Goal: Contribute content: Contribute content

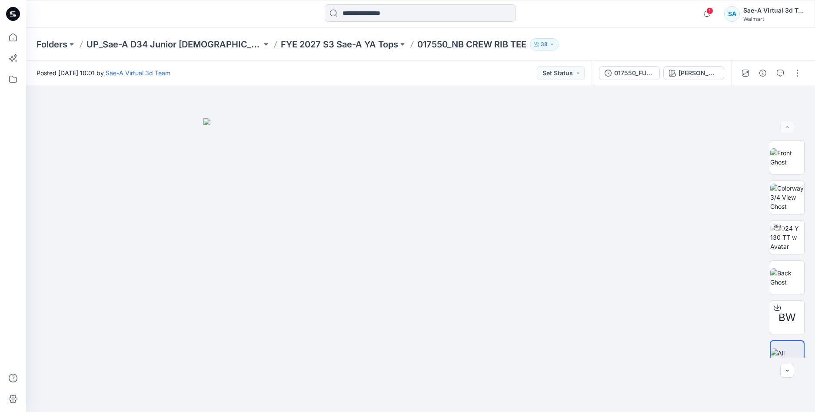
click at [14, 17] on icon at bounding box center [13, 14] width 14 height 14
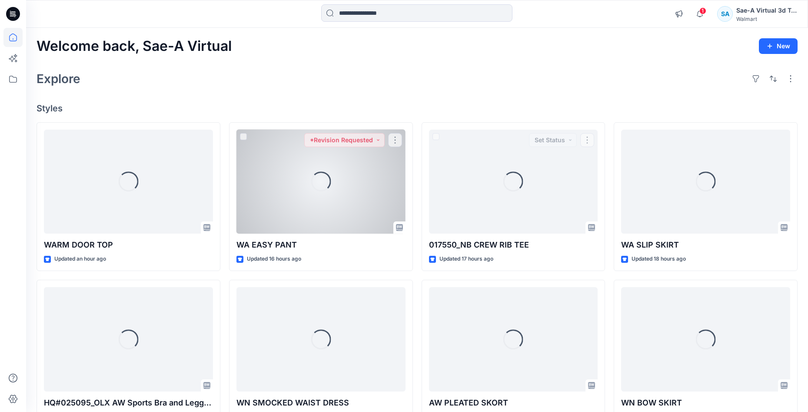
drag, startPoint x: 312, startPoint y: 207, endPoint x: 312, endPoint y: 203, distance: 4.4
click at [312, 207] on div "Loading..." at bounding box center [320, 182] width 169 height 104
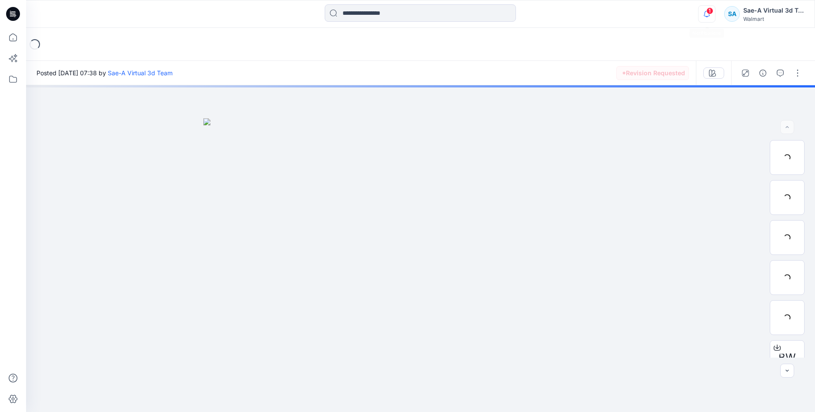
click at [706, 14] on icon "button" at bounding box center [706, 13] width 17 height 17
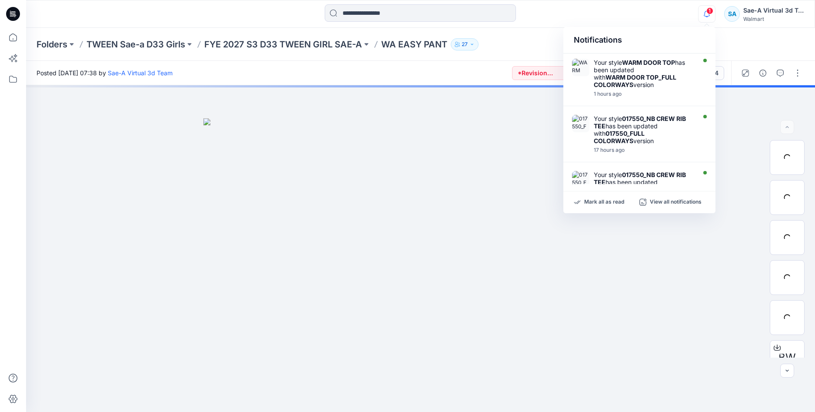
click at [637, 23] on div "1 Notifications Your style WARM DOOR TOP has been updated with WARM DOOR TOP_FU…" at bounding box center [420, 14] width 789 height 28
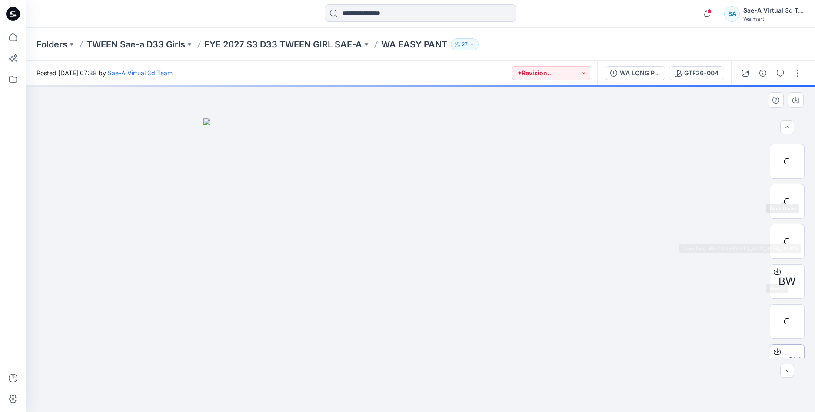
scroll to position [137, 0]
click at [798, 72] on button "button" at bounding box center [798, 73] width 14 height 14
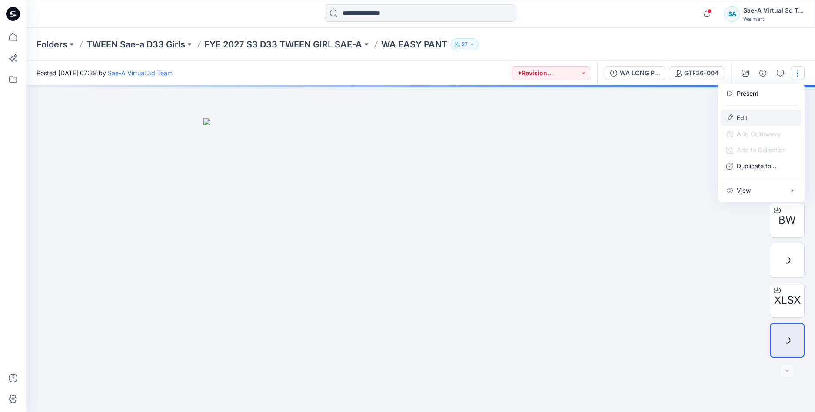
click at [742, 119] on p "Edit" at bounding box center [742, 117] width 11 height 9
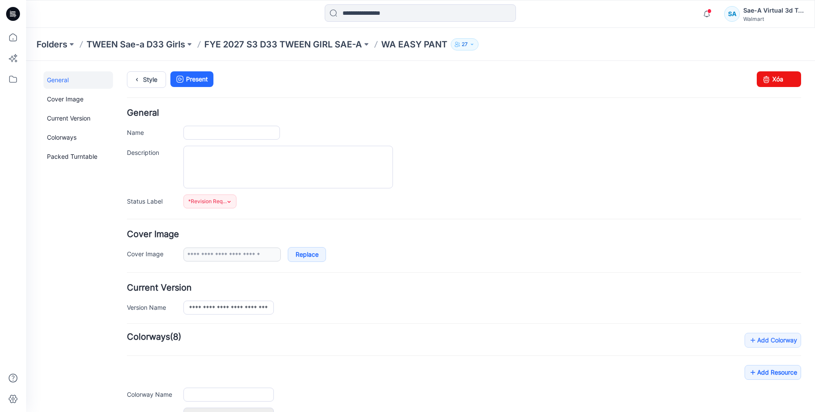
type input "**********"
type input "*********"
type input "**********"
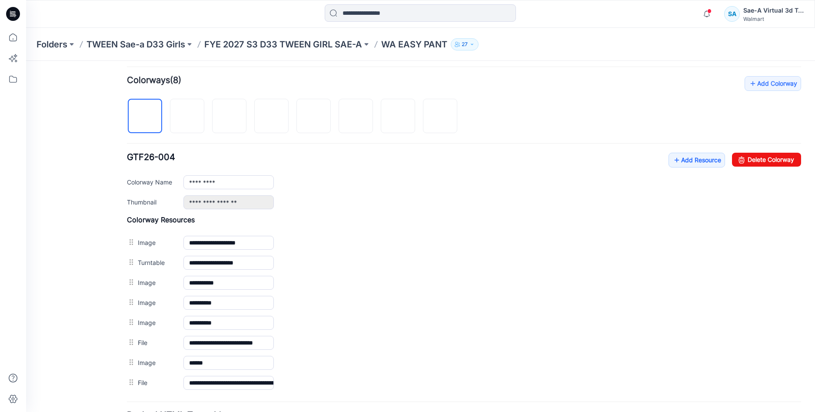
scroll to position [337, 0]
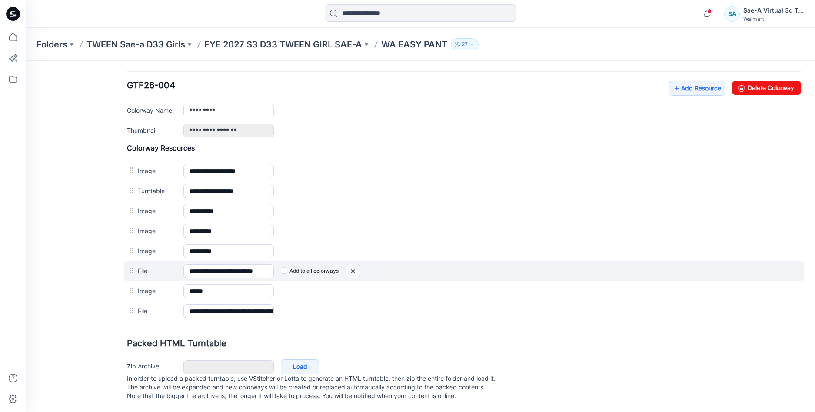
click at [352, 264] on img at bounding box center [353, 271] width 14 height 14
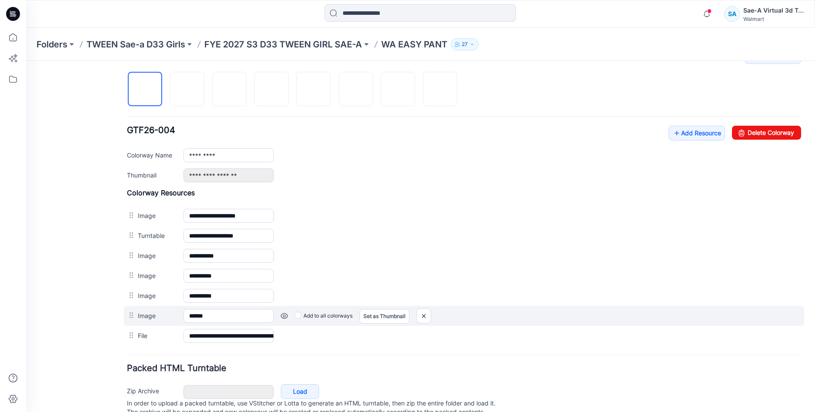
scroll to position [317, 0]
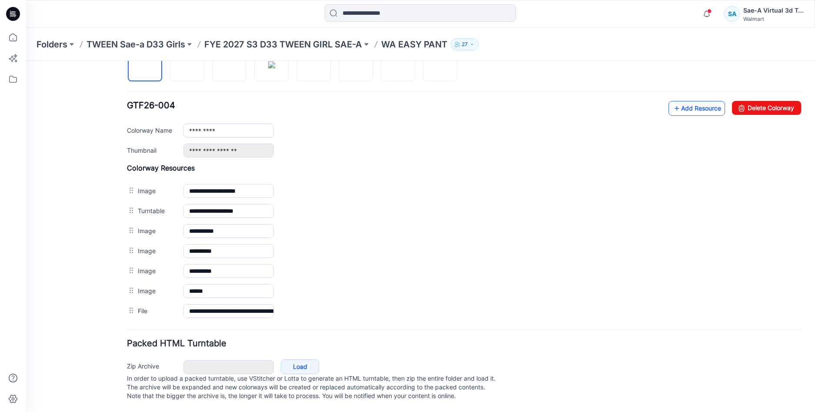
click at [678, 101] on link "Add Resource" at bounding box center [696, 108] width 57 height 15
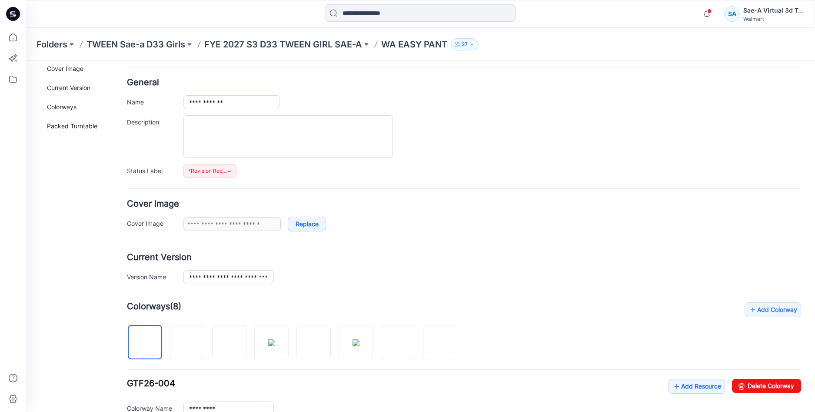
scroll to position [0, 0]
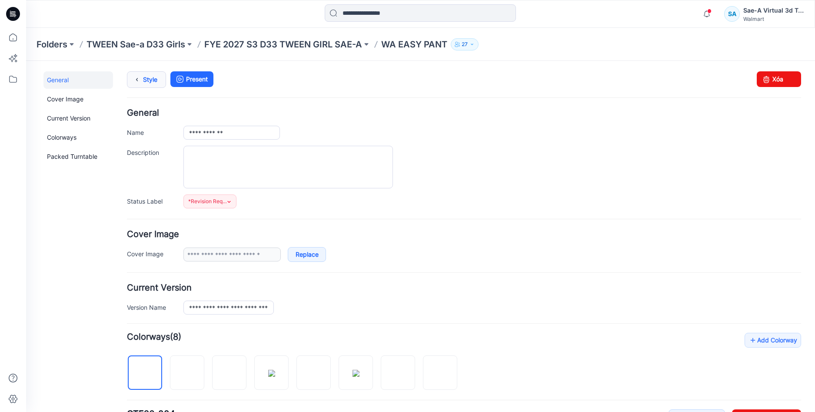
click at [141, 82] on icon at bounding box center [137, 80] width 12 height 16
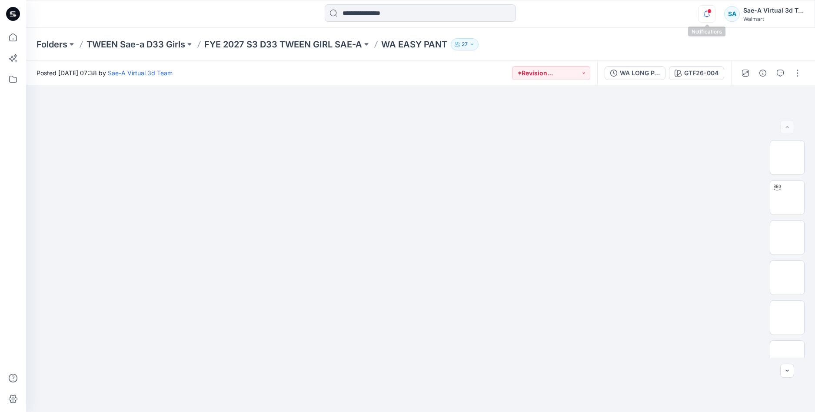
click at [709, 16] on icon "button" at bounding box center [707, 14] width 6 height 6
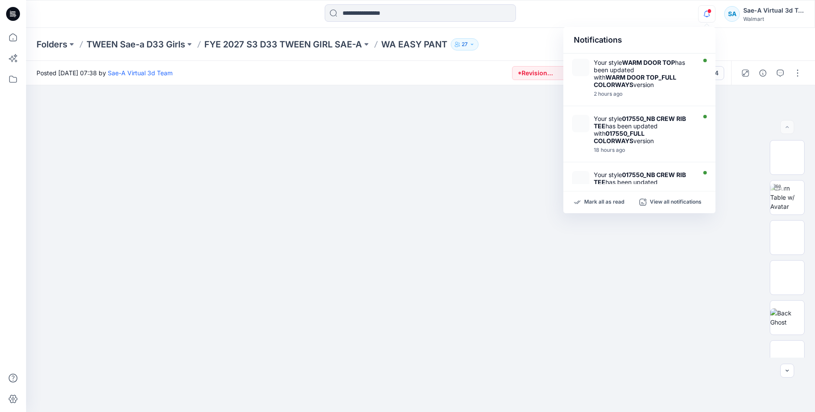
click at [711, 13] on icon "button" at bounding box center [706, 13] width 17 height 17
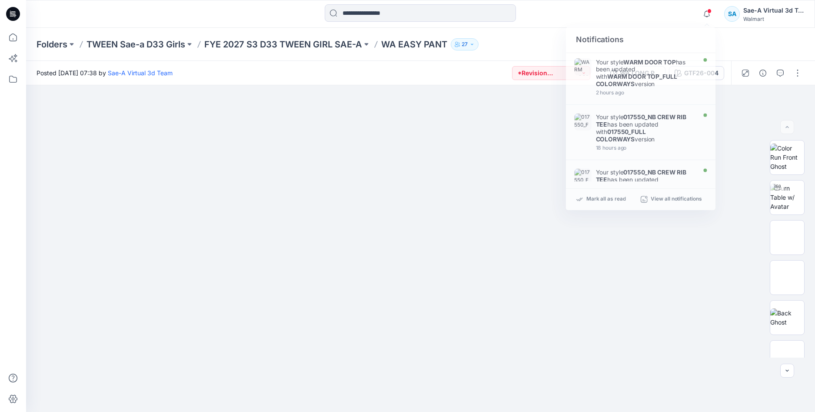
click at [683, 19] on div "Notifications Your style WARM DOOR TOP has been updated with WARM DOOR TOP_FULL…" at bounding box center [420, 13] width 788 height 19
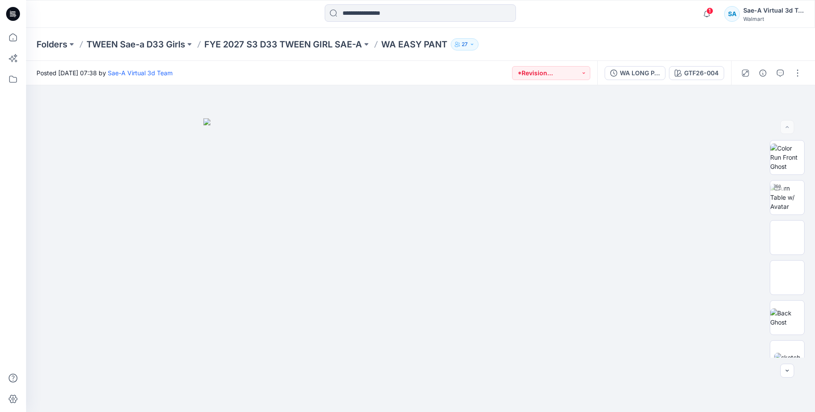
click at [711, 12] on div "1" at bounding box center [705, 8] width 14 height 7
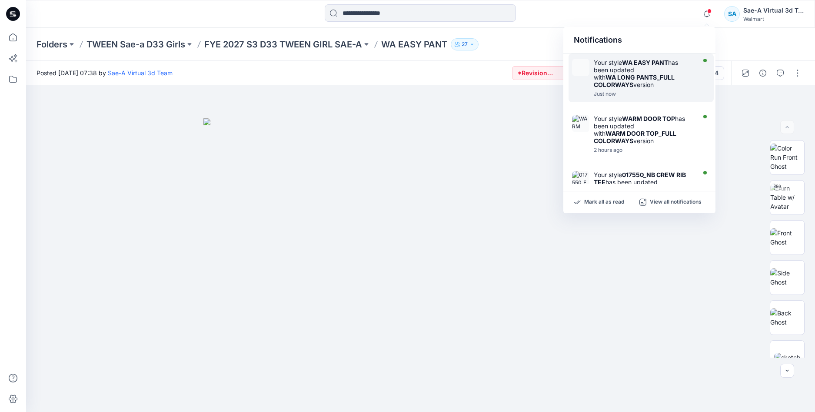
click at [661, 80] on strong "WA LONG PANTS_FULL COLORWAYS" at bounding box center [634, 80] width 81 height 15
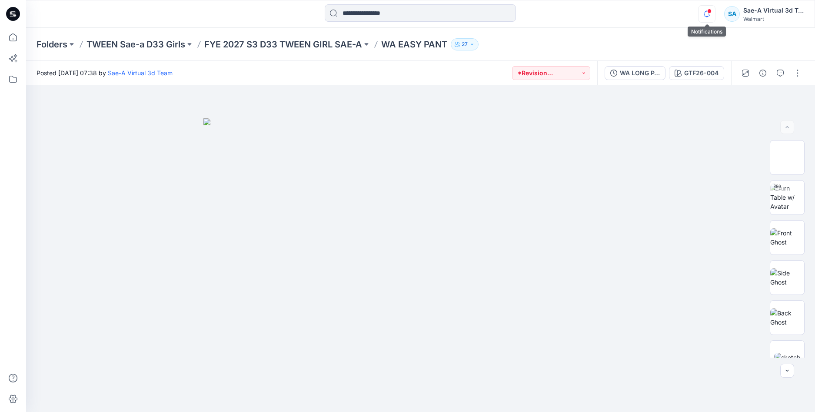
click at [705, 10] on icon "button" at bounding box center [706, 13] width 17 height 17
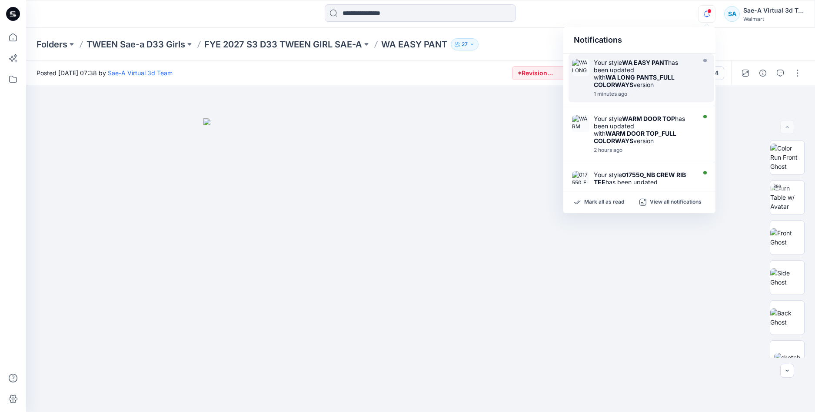
click at [703, 11] on icon "button" at bounding box center [706, 13] width 17 height 17
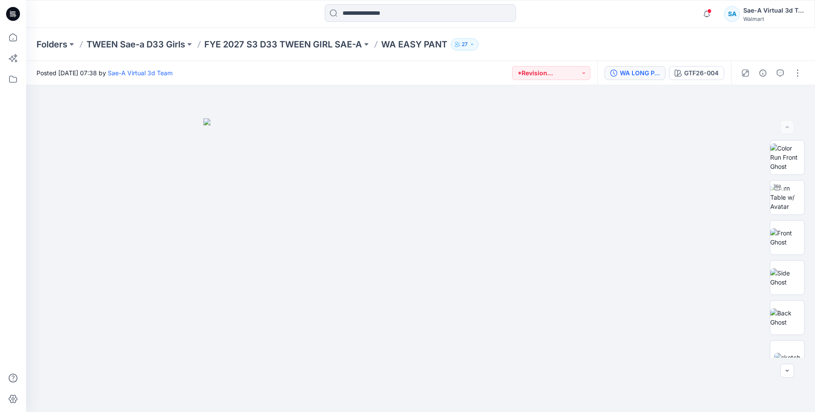
click at [643, 78] on button "WA LONG PANTS_FULL COLORWAYS" at bounding box center [635, 73] width 61 height 14
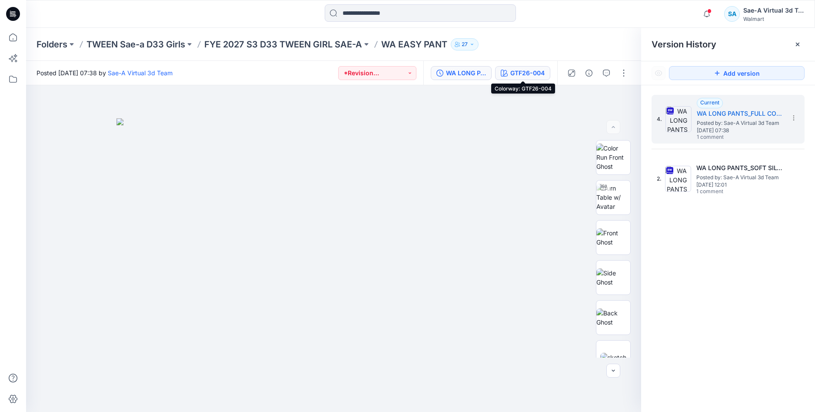
click at [518, 79] on button "GTF26-004" at bounding box center [522, 73] width 55 height 14
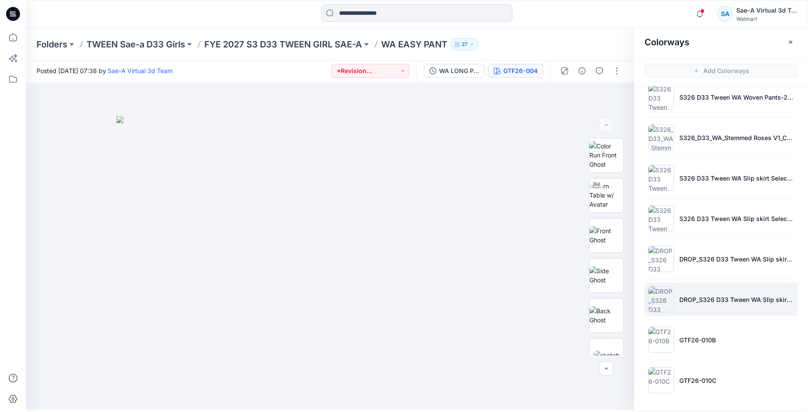
scroll to position [3, 0]
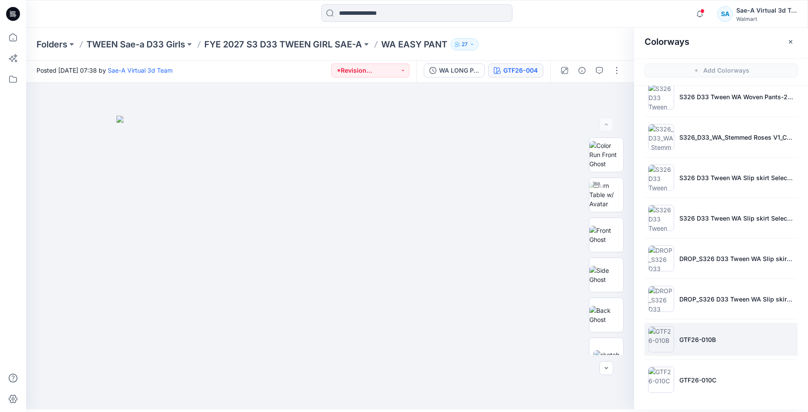
click at [727, 330] on li "GTF26-010B" at bounding box center [721, 338] width 153 height 33
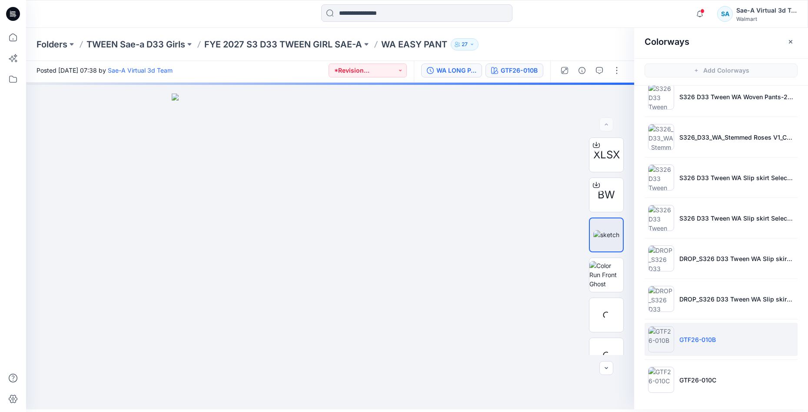
click at [458, 71] on div "WA LONG PANTS_FULL COLORWAYS" at bounding box center [456, 71] width 40 height 10
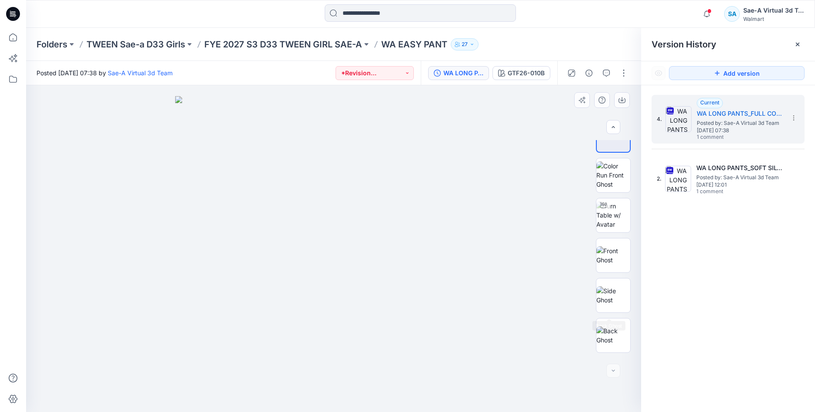
scroll to position [137, 0]
click at [606, 340] on img at bounding box center [613, 340] width 34 height 18
click at [15, 13] on icon at bounding box center [13, 14] width 14 height 14
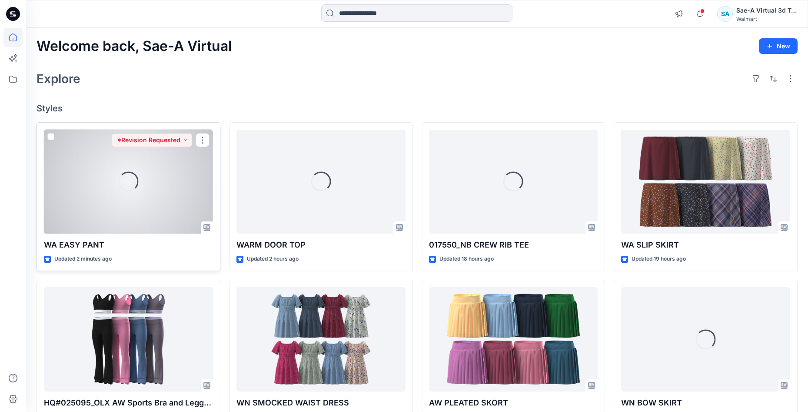
click at [126, 207] on div "Loading..." at bounding box center [128, 182] width 169 height 104
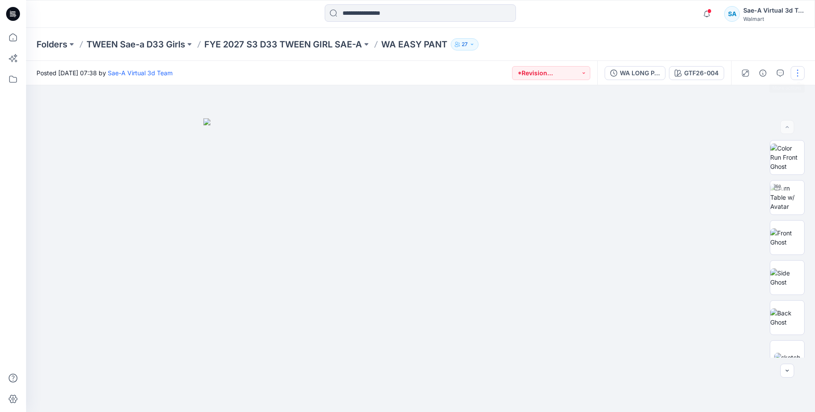
click at [799, 70] on button "button" at bounding box center [798, 73] width 14 height 14
click at [745, 121] on p "Edit" at bounding box center [742, 117] width 11 height 9
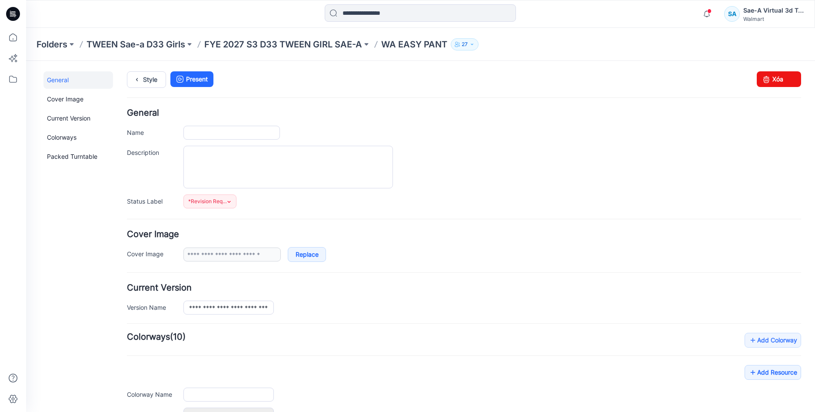
type input "**********"
type input "*********"
type input "**********"
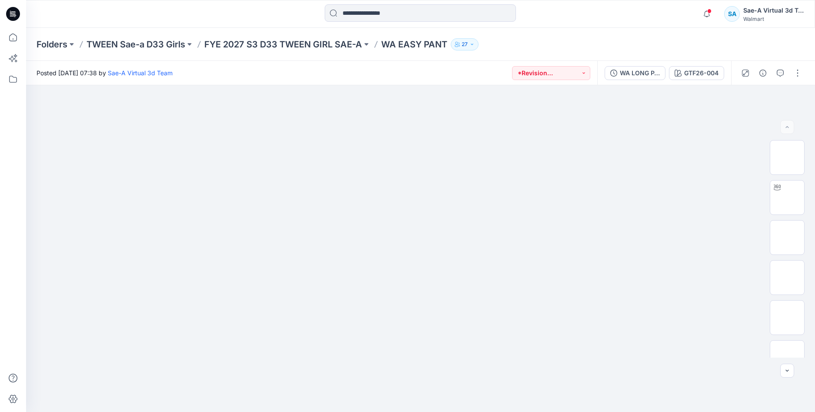
click at [14, 8] on icon at bounding box center [13, 14] width 14 height 14
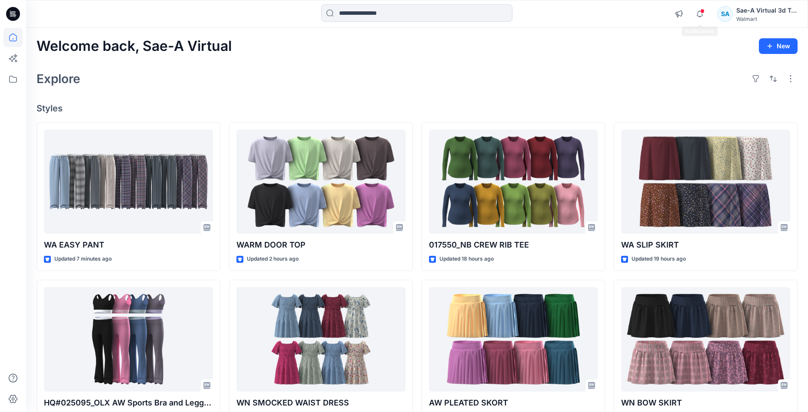
click at [688, 20] on div "Notifications Your style WA EASY PANT has been updated with WA LONG PANTS_FULL …" at bounding box center [733, 13] width 127 height 19
click at [702, 13] on icon "button" at bounding box center [699, 13] width 17 height 17
